Goal: Task Accomplishment & Management: Manage account settings

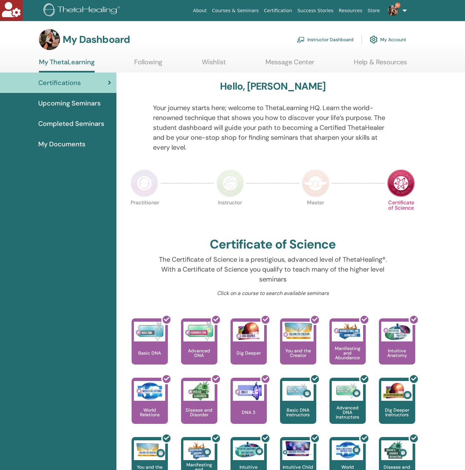
click at [348, 43] on link "Instructor Dashboard" at bounding box center [325, 39] width 57 height 15
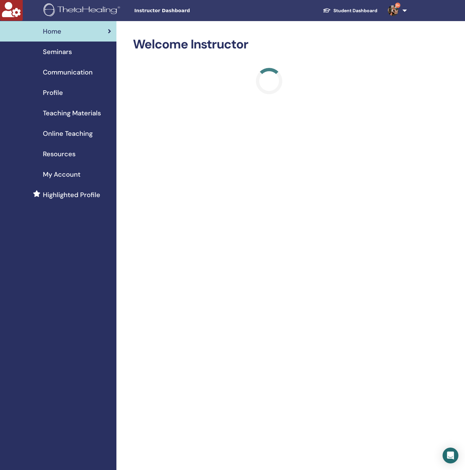
click at [56, 51] on span "Seminars" at bounding box center [57, 52] width 29 height 10
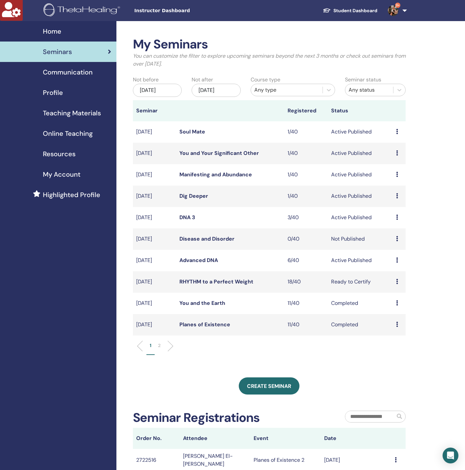
click at [223, 87] on div "Nov/26, 2025" at bounding box center [216, 90] width 49 height 13
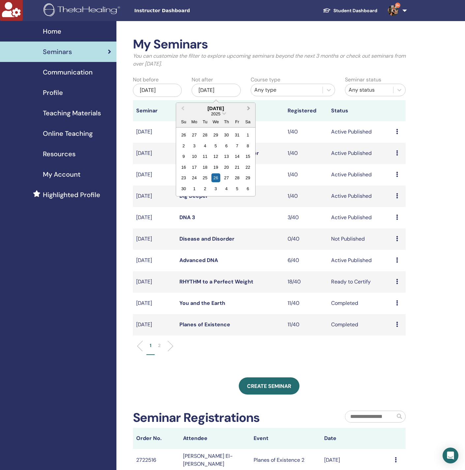
click at [251, 109] on button "Next Month" at bounding box center [249, 109] width 11 height 11
click at [235, 165] on div "27" at bounding box center [237, 167] width 9 height 9
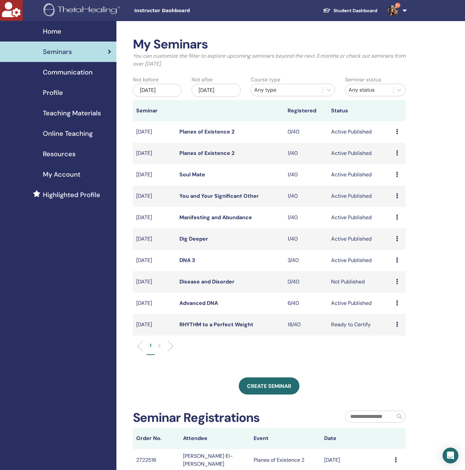
click at [210, 133] on link "Planes of Existence 2" at bounding box center [206, 131] width 55 height 7
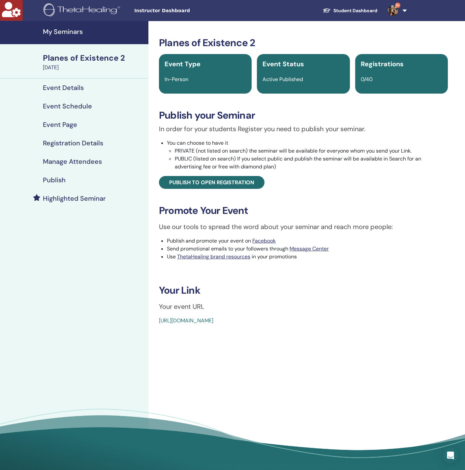
click at [89, 145] on h4 "Registration Details" at bounding box center [73, 143] width 60 height 8
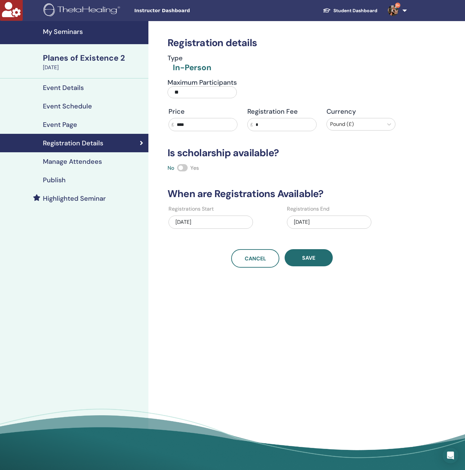
click at [79, 108] on h4 "Event Schedule" at bounding box center [67, 106] width 49 height 8
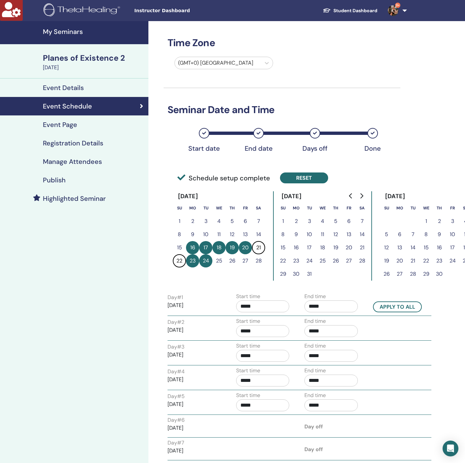
click at [292, 175] on button "Reset" at bounding box center [304, 177] width 48 height 11
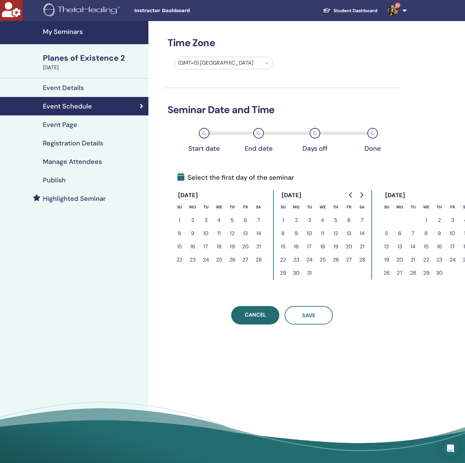
click at [350, 196] on icon "Go to previous month" at bounding box center [350, 194] width 5 height 5
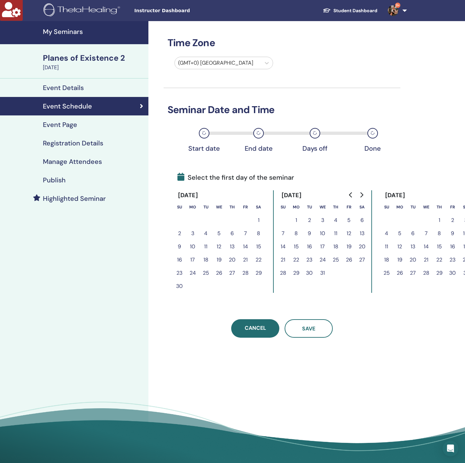
click at [350, 196] on icon "Go to previous month" at bounding box center [350, 194] width 5 height 5
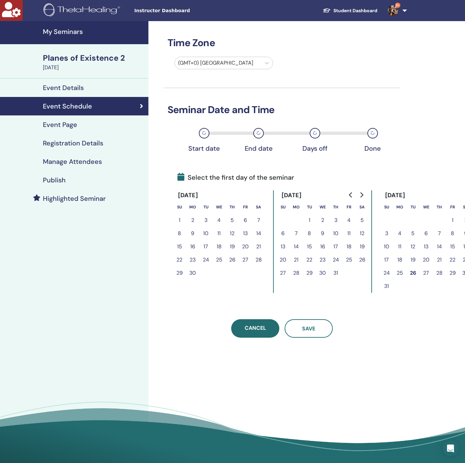
click at [350, 196] on icon "Go to previous month" at bounding box center [350, 194] width 5 height 5
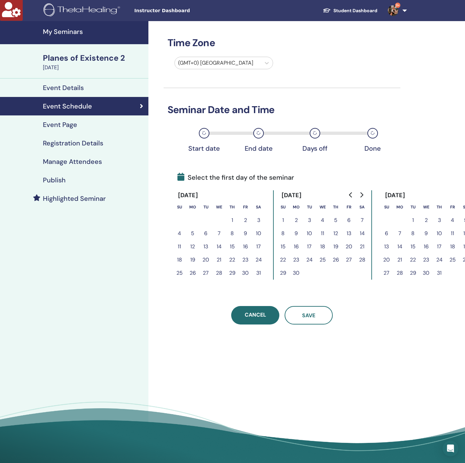
click at [350, 196] on icon "Go to previous month" at bounding box center [350, 194] width 5 height 5
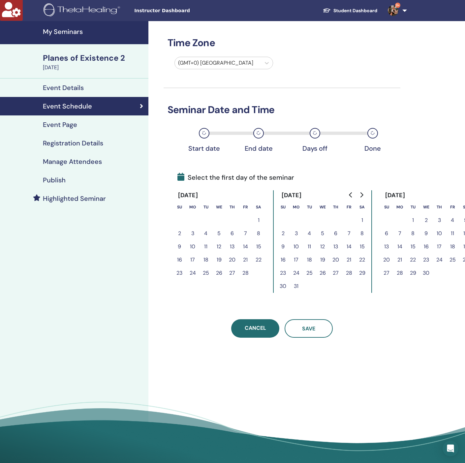
click at [350, 196] on icon "Go to previous month" at bounding box center [350, 194] width 5 height 5
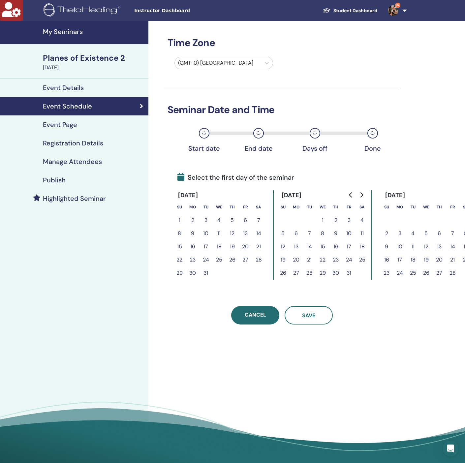
click at [350, 196] on icon "Go to previous month" at bounding box center [350, 194] width 5 height 5
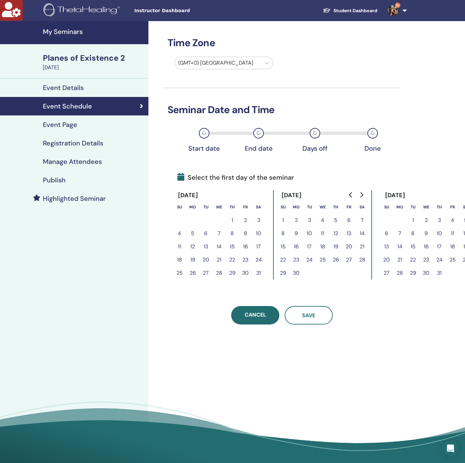
click at [350, 196] on icon "Go to previous month" at bounding box center [350, 194] width 5 height 5
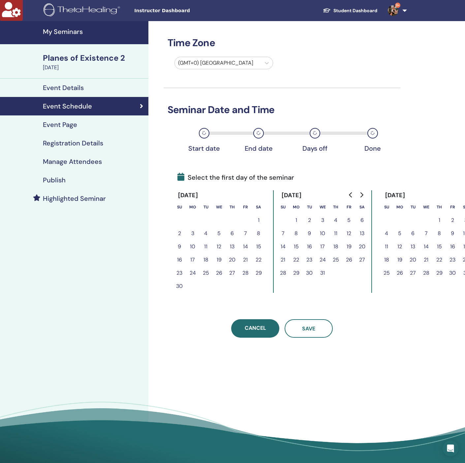
click at [350, 196] on icon "Go to previous month" at bounding box center [350, 194] width 5 height 5
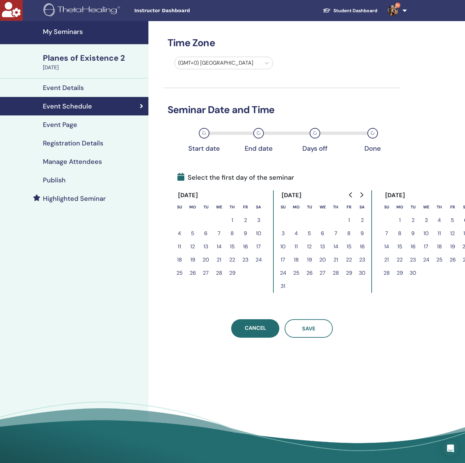
click at [350, 196] on icon "Go to previous month" at bounding box center [350, 194] width 5 height 5
click at [357, 194] on button "Go to next month" at bounding box center [361, 194] width 11 height 13
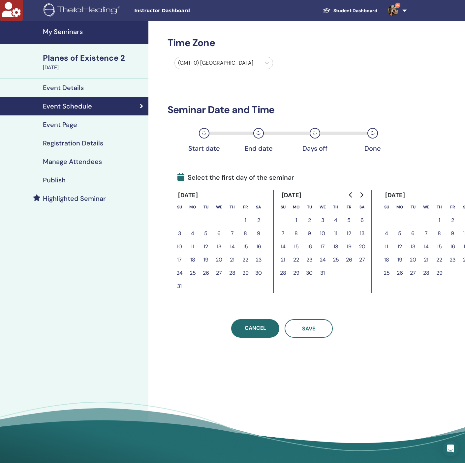
click at [182, 271] on button "24" at bounding box center [179, 272] width 13 height 13
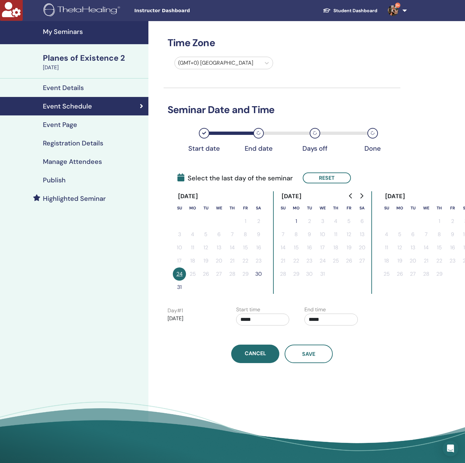
click at [177, 286] on button "31" at bounding box center [179, 287] width 13 height 13
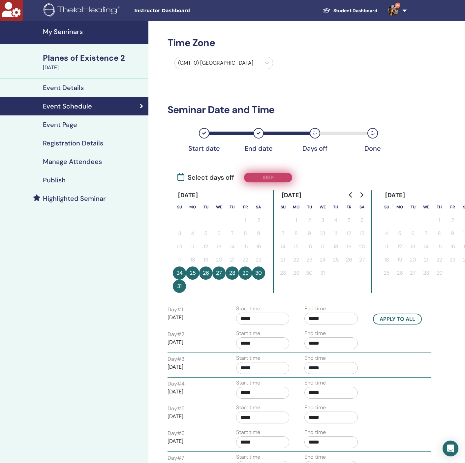
click at [267, 177] on button "Skip" at bounding box center [268, 178] width 48 height 10
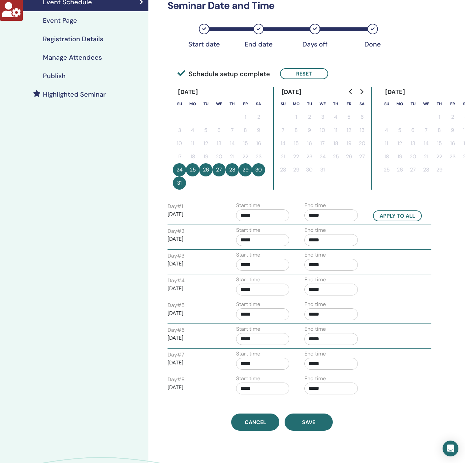
scroll to position [198, 0]
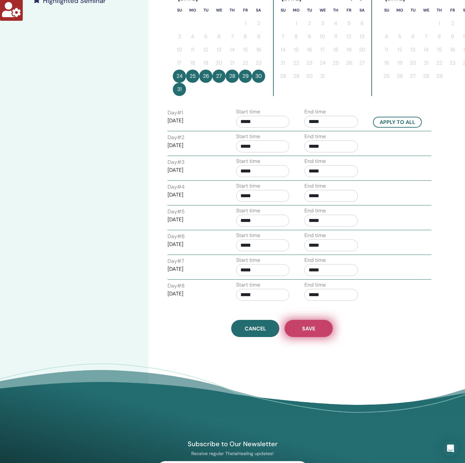
click at [305, 329] on span "Save" at bounding box center [308, 328] width 13 height 7
